Goal: Use online tool/utility: Utilize a website feature to perform a specific function

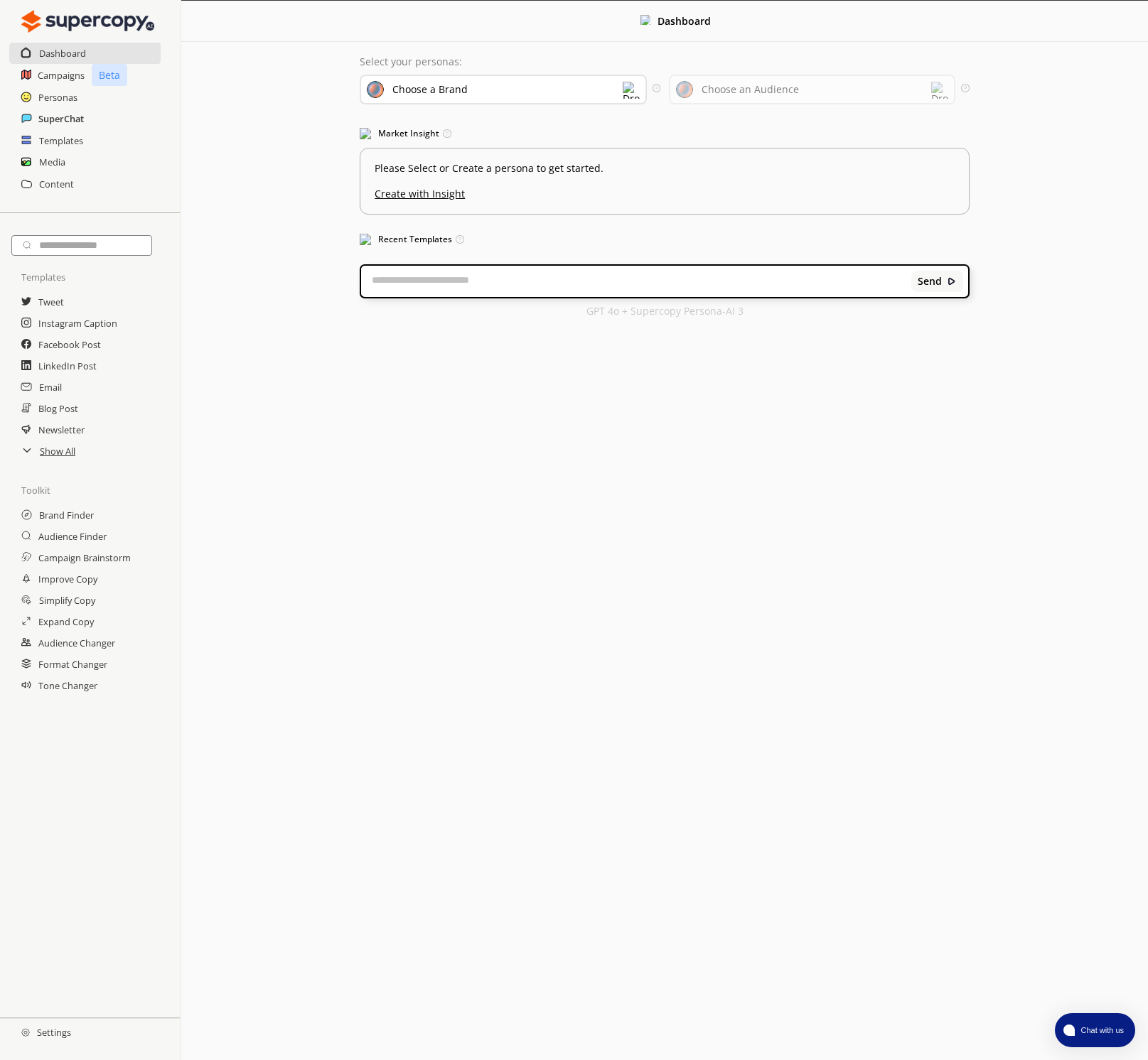
click at [61, 120] on h2 "SuperChat" at bounding box center [61, 119] width 45 height 21
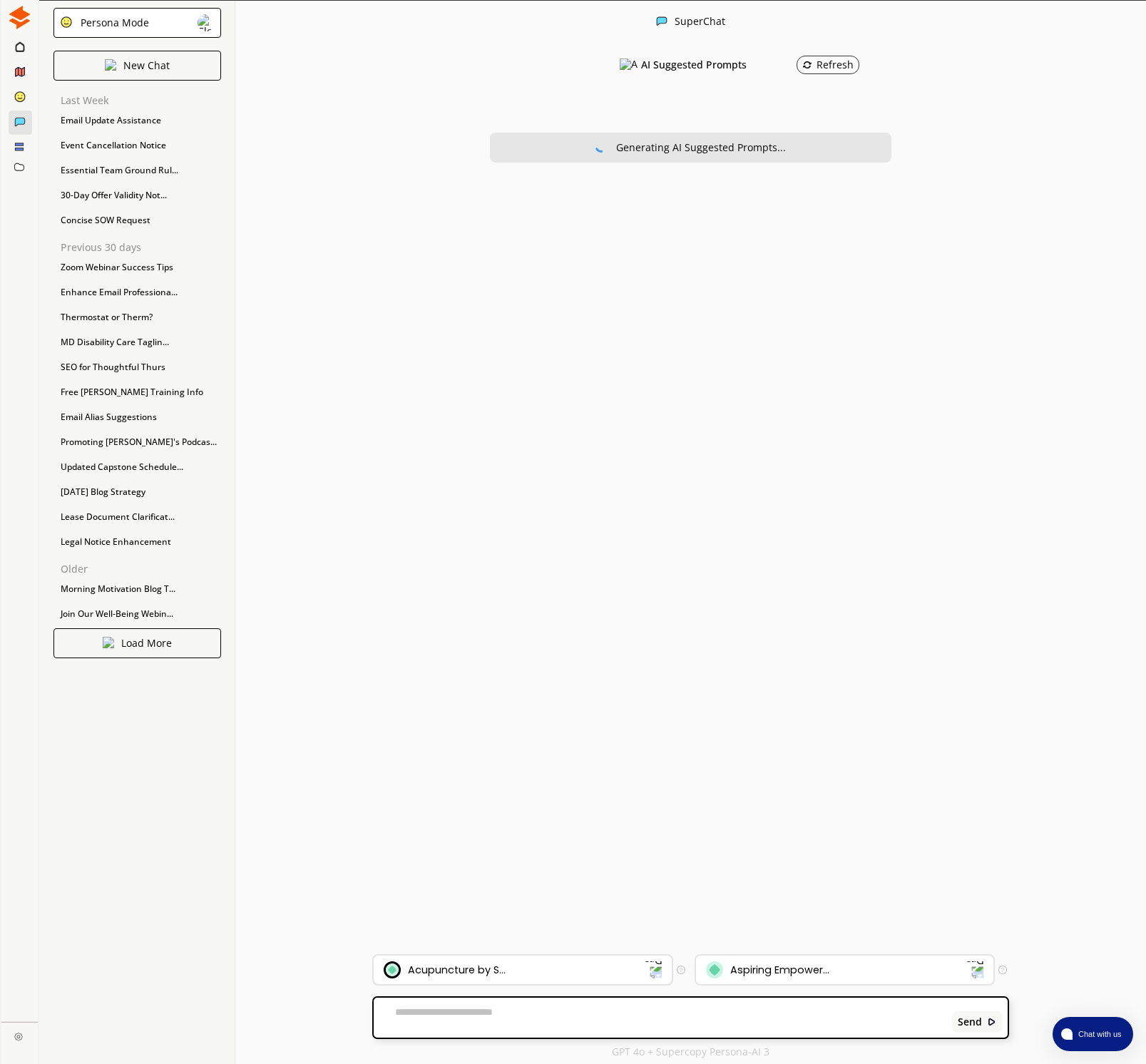
click at [586, 969] on div "Acupuncture by S..." at bounding box center [513, 969] width 261 height 17
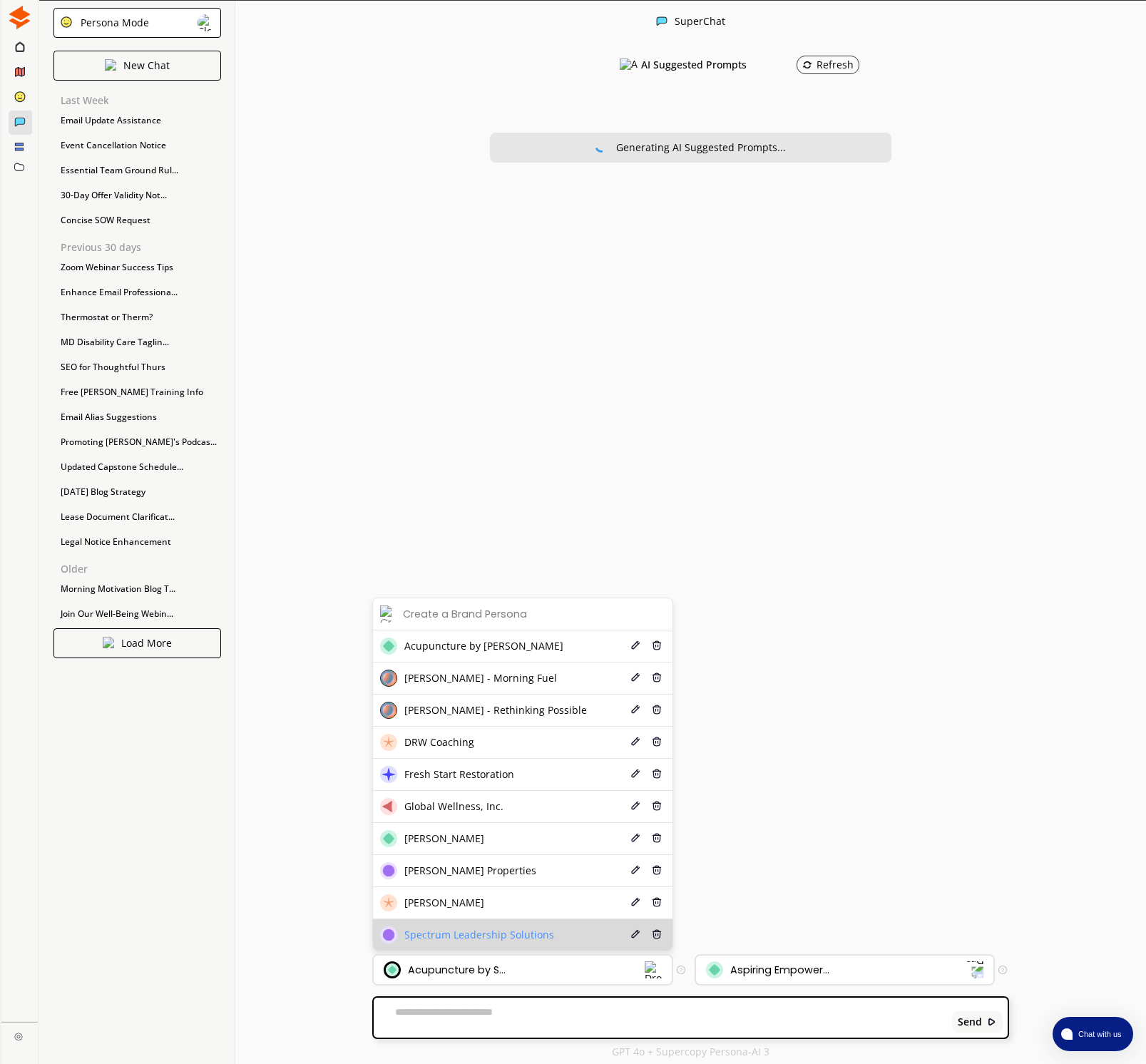
click at [512, 932] on span "Spectrum Leadership Solutions" at bounding box center [479, 935] width 150 height 12
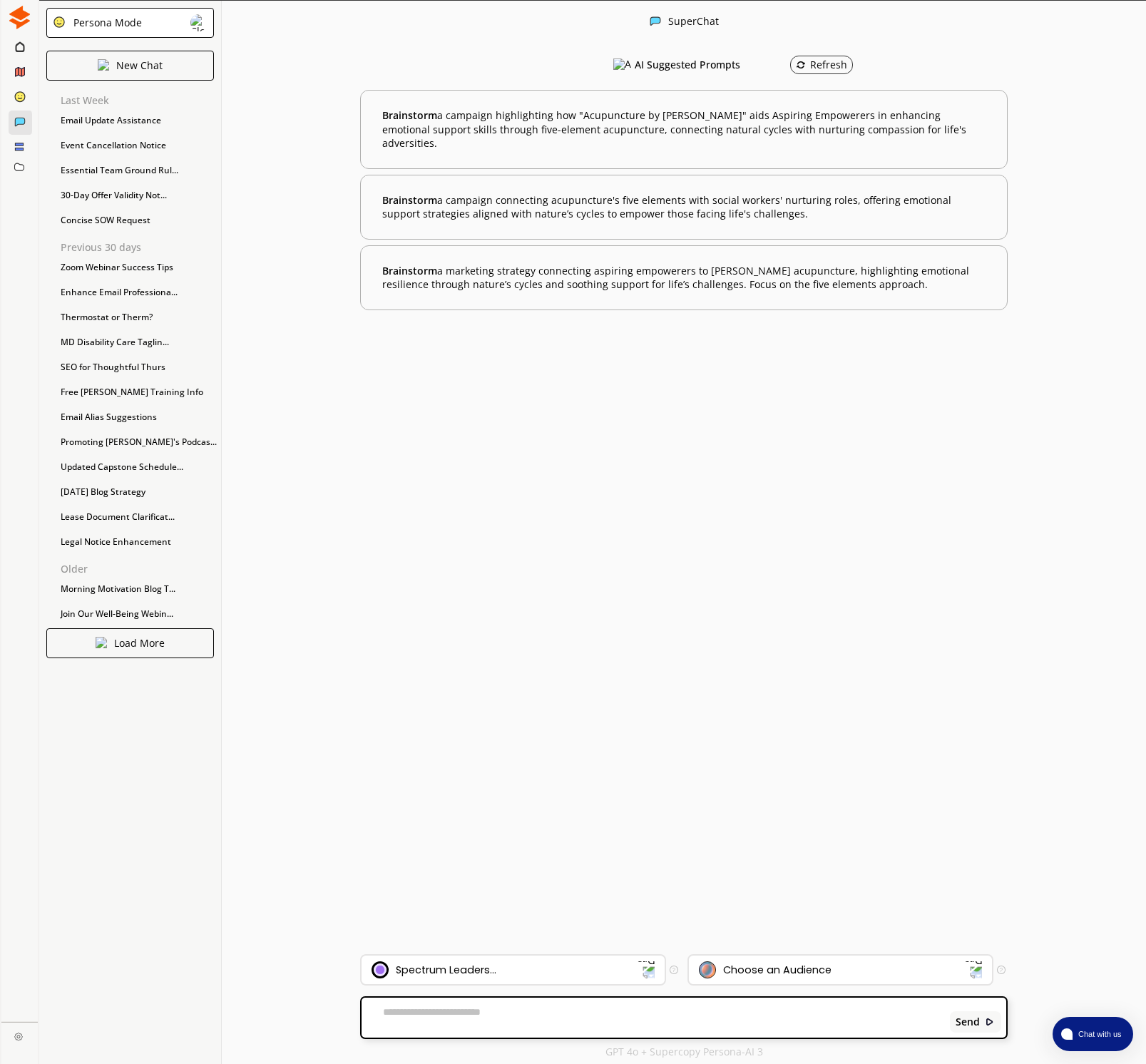
drag, startPoint x: 485, startPoint y: 1019, endPoint x: 500, endPoint y: 1015, distance: 15.5
click at [495, 1015] on textarea at bounding box center [652, 1018] width 582 height 23
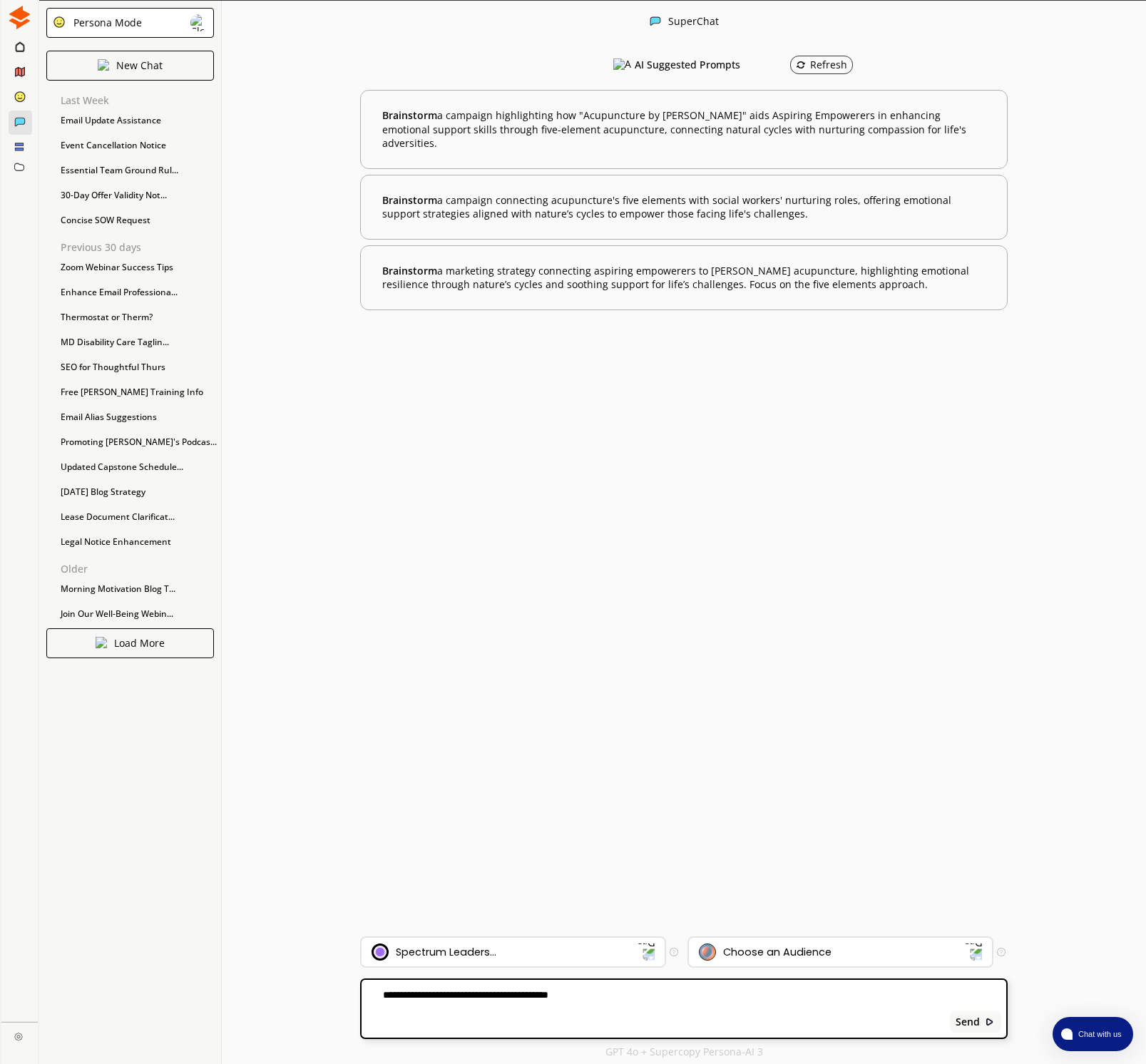
paste textarea "**********"
type textarea "**********"
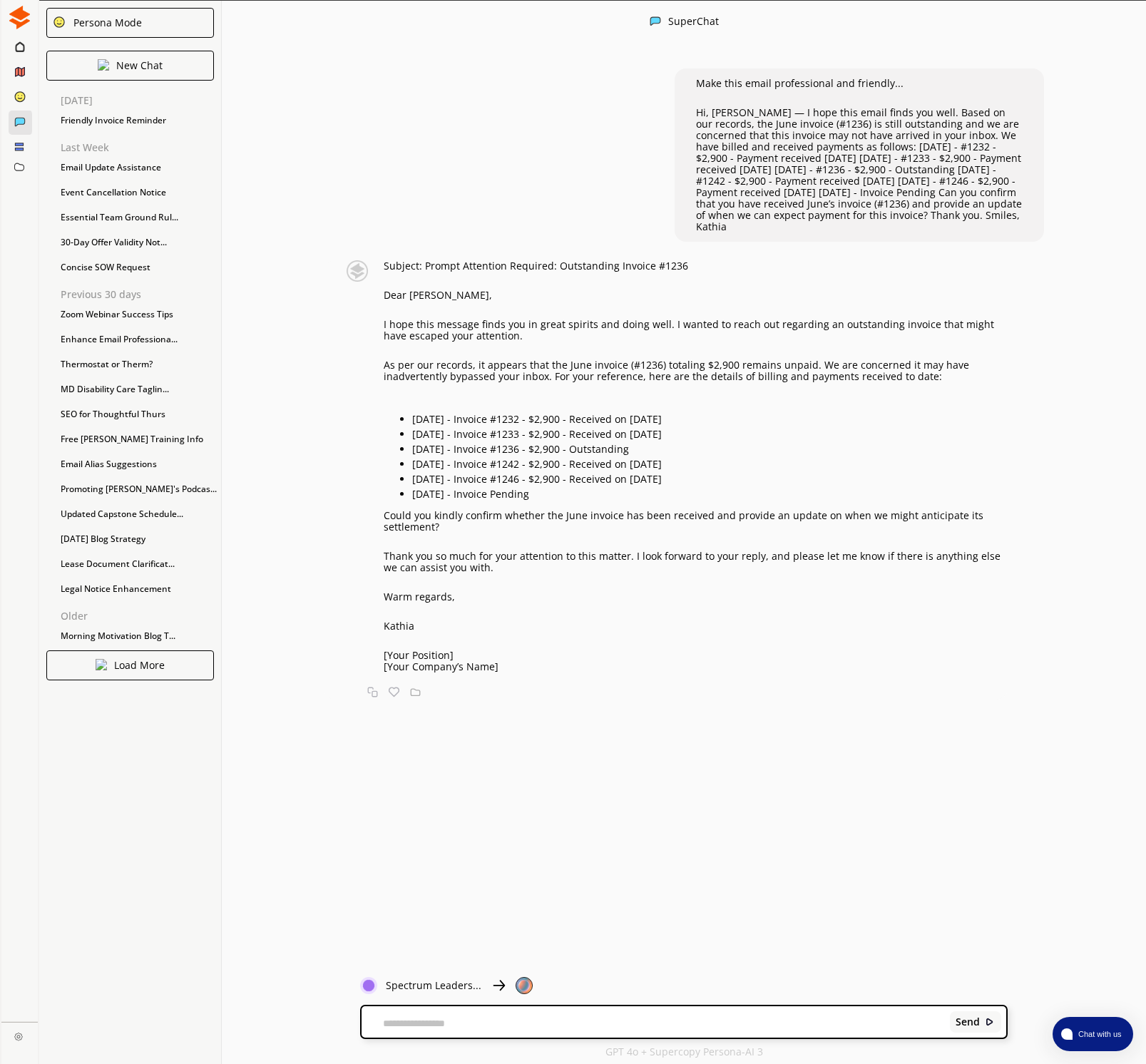
click at [942, 378] on p "As per our records, it appears that the June invoice (#1236) totaling $2,900 re…" at bounding box center [695, 371] width 624 height 23
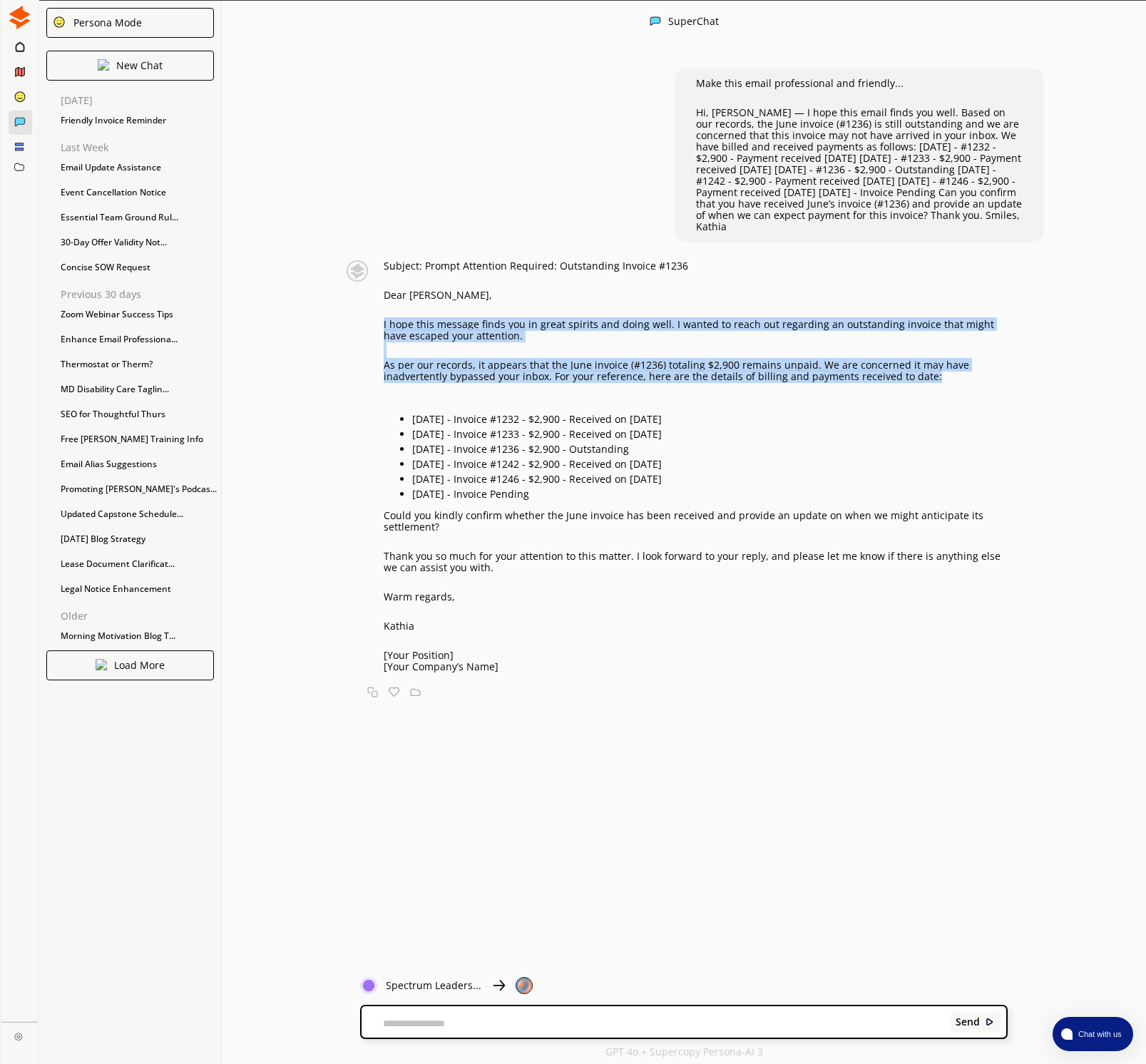
drag, startPoint x: 947, startPoint y: 379, endPoint x: 387, endPoint y: 328, distance: 562.3
click at [384, 328] on div "Subject: Prompt Attention Required: Outstanding Invoice #1236 Dear [PERSON_NAME…" at bounding box center [695, 466] width 624 height 412
copy div "I hope this message finds you in great spirits and doing well. I wanted to reac…"
